Goal: Find specific page/section: Find specific page/section

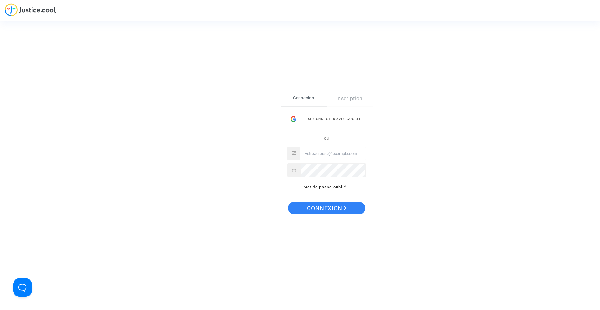
type input "[EMAIL_ADDRESS][DOMAIN_NAME]"
click at [324, 209] on span "Connexion" at bounding box center [327, 209] width 40 height 14
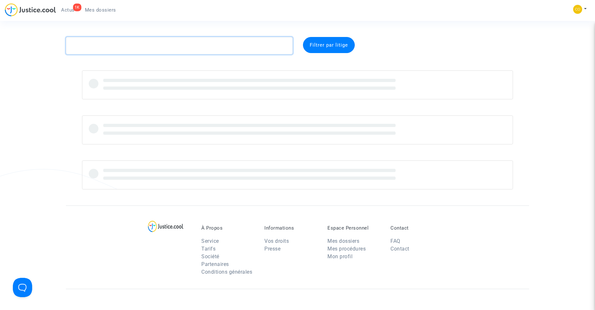
click at [240, 48] on textarea at bounding box center [179, 45] width 227 height 17
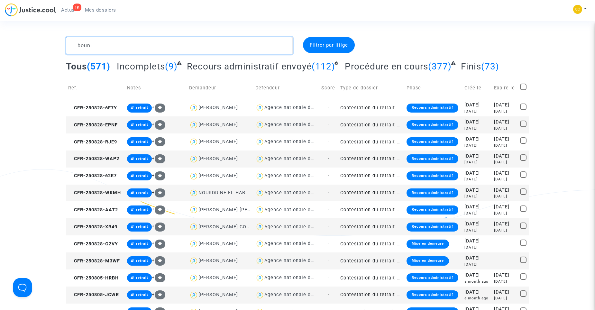
type textarea "bounif"
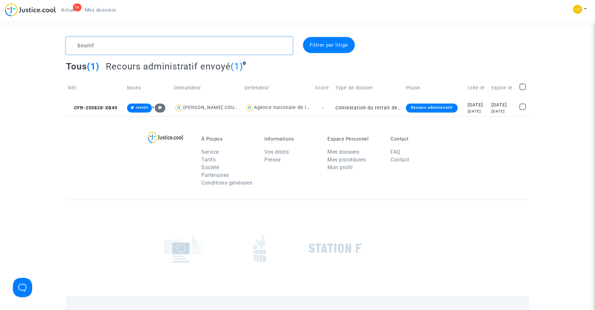
click at [111, 47] on textarea at bounding box center [179, 45] width 227 height 17
drag, startPoint x: 86, startPoint y: 47, endPoint x: 79, endPoint y: 47, distance: 7.1
click at [79, 47] on textarea at bounding box center [179, 45] width 227 height 17
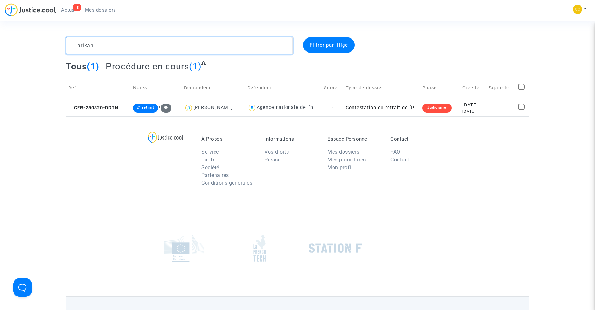
drag, startPoint x: 122, startPoint y: 44, endPoint x: 94, endPoint y: 45, distance: 27.7
click at [94, 45] on textarea at bounding box center [179, 45] width 227 height 17
type textarea "a"
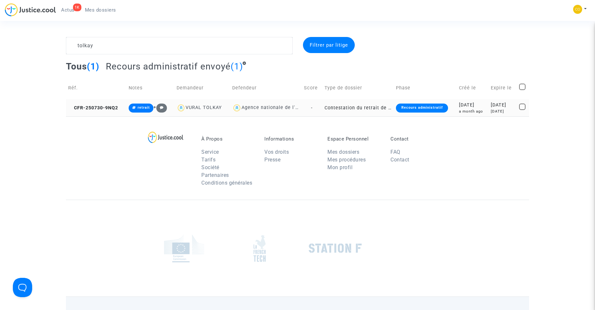
click at [346, 104] on td "Contestation du retrait de MaPrimeRénov par l'ANAH (mandataire)" at bounding box center [358, 107] width 72 height 17
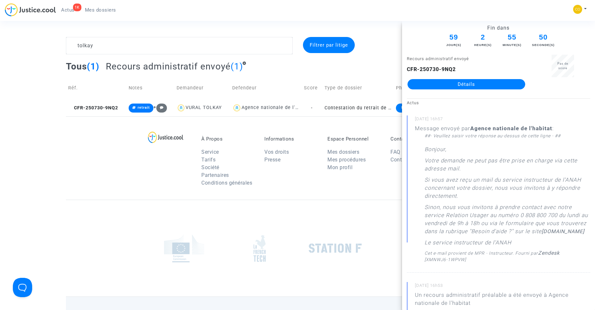
click at [246, 148] on li "Service" at bounding box center [227, 152] width 53 height 8
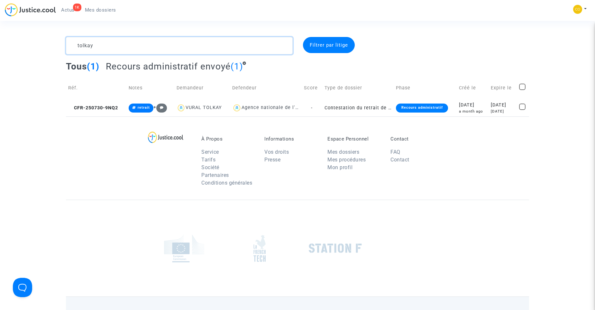
drag, startPoint x: 118, startPoint y: 48, endPoint x: 81, endPoint y: 49, distance: 37.0
click at [81, 49] on textarea at bounding box center [179, 45] width 227 height 17
type textarea "t"
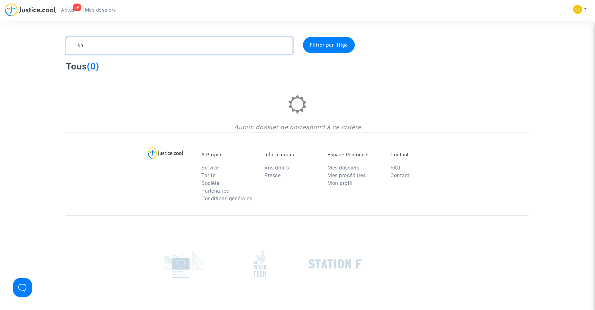
type textarea "s"
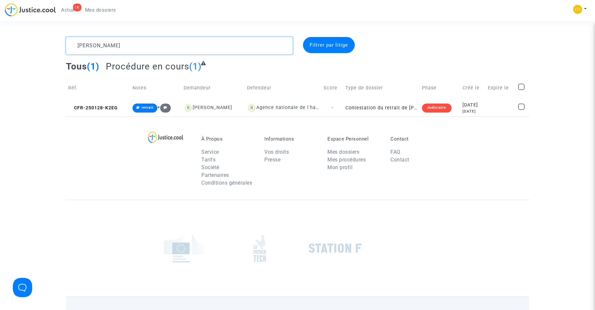
type textarea "sicard"
